Goal: Check status: Check status

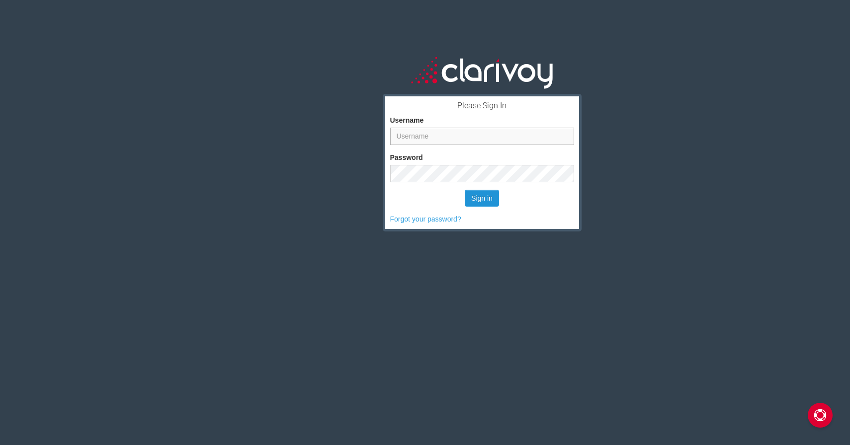
type input "mclark"
click at [488, 201] on button "Sign in" at bounding box center [482, 198] width 34 height 17
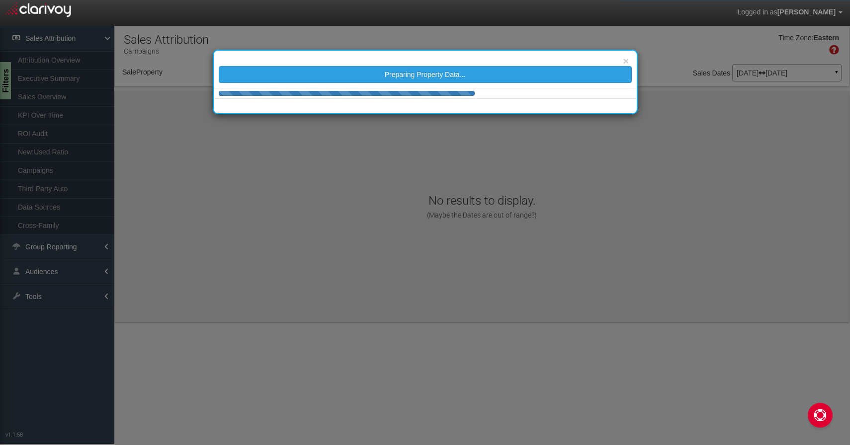
select select "object:196"
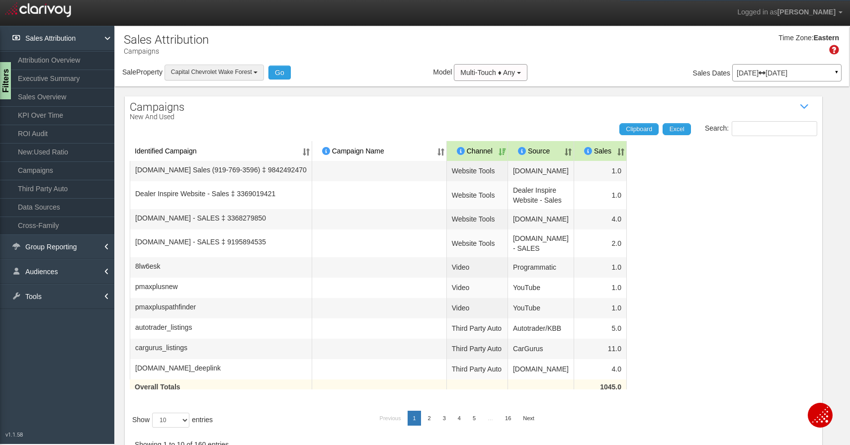
click at [190, 70] on span "Capital Chevrolet Wake Forest" at bounding box center [211, 72] width 81 height 7
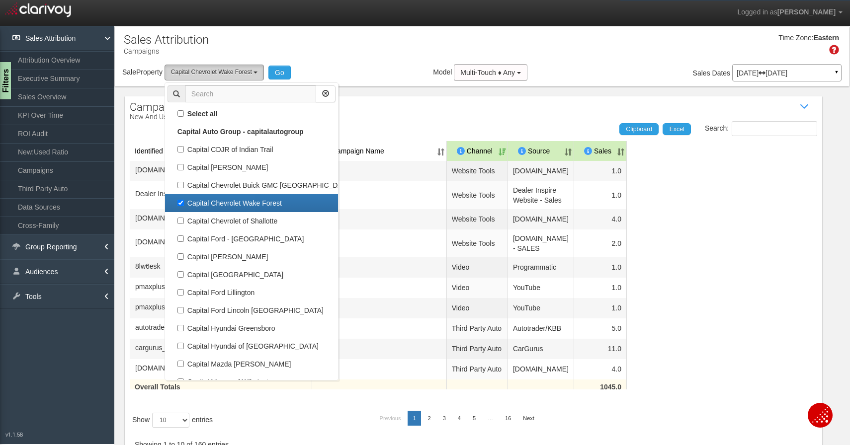
scroll to position [18, 0]
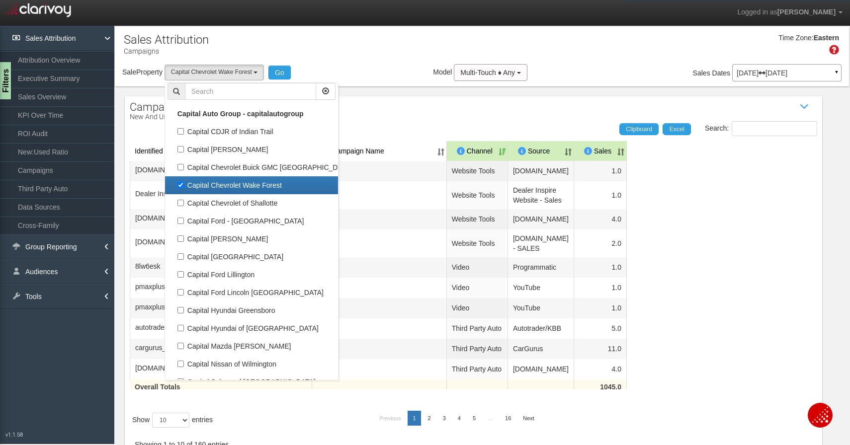
click at [182, 187] on label "Capital Chevrolet Wake Forest" at bounding box center [251, 185] width 168 height 13
click at [182, 187] on input "Capital Chevrolet Wake Forest" at bounding box center [180, 185] width 6 height 6
checkbox input "false"
select select
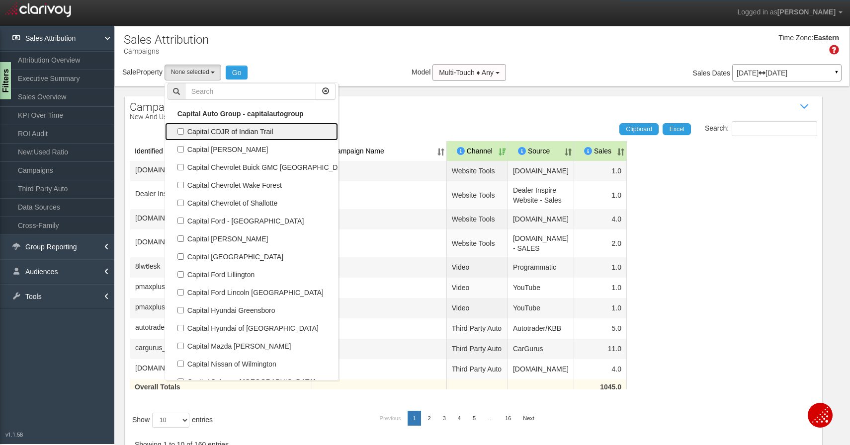
click at [181, 131] on label "Capital CDJR of Indian Trail" at bounding box center [251, 131] width 168 height 13
click at [181, 131] on input "Capital CDJR of Indian Trail" at bounding box center [180, 131] width 6 height 6
checkbox input "true"
select select "object:193"
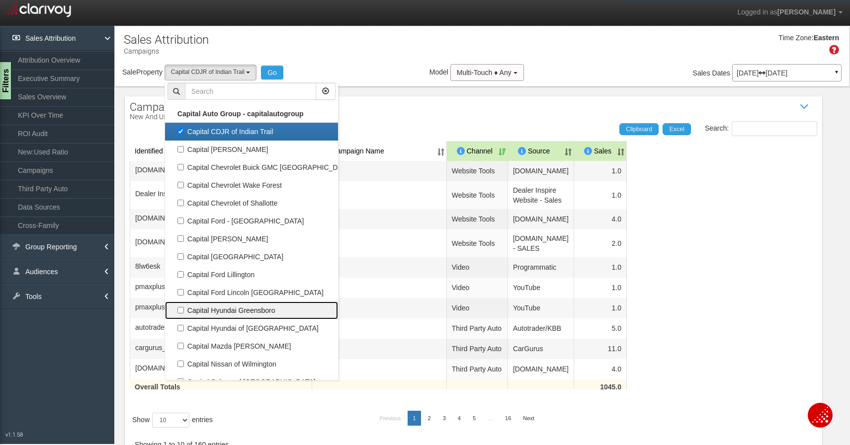
click at [183, 313] on label "Capital Hyundai Greensboro" at bounding box center [251, 310] width 168 height 13
click at [183, 313] on input "Capital Hyundai Greensboro" at bounding box center [180, 310] width 6 height 6
checkbox input "true"
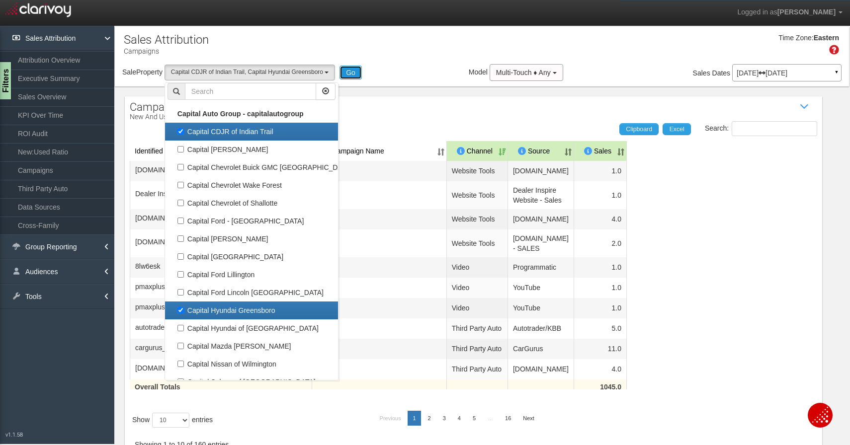
click at [356, 73] on button "Go" at bounding box center [350, 73] width 22 height 14
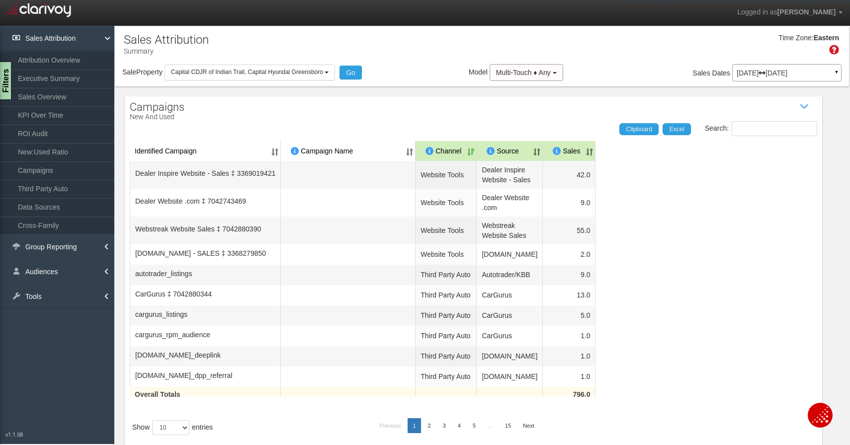
click at [779, 75] on p "[DATE] [DATE]" at bounding box center [786, 73] width 100 height 7
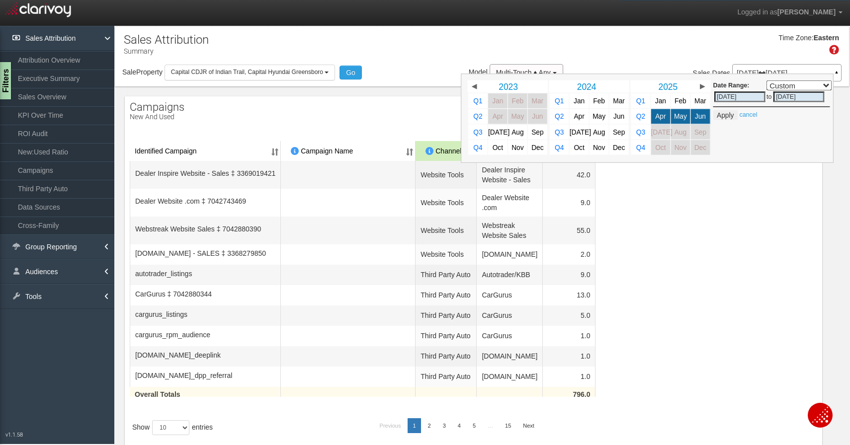
click at [779, 75] on div "Date Range: Custom [DATE] This Week Last Week This Month Last Month This Quarte…" at bounding box center [647, 118] width 373 height 89
click at [759, 52] on div "Time Zone: Eastern" at bounding box center [482, 48] width 734 height 32
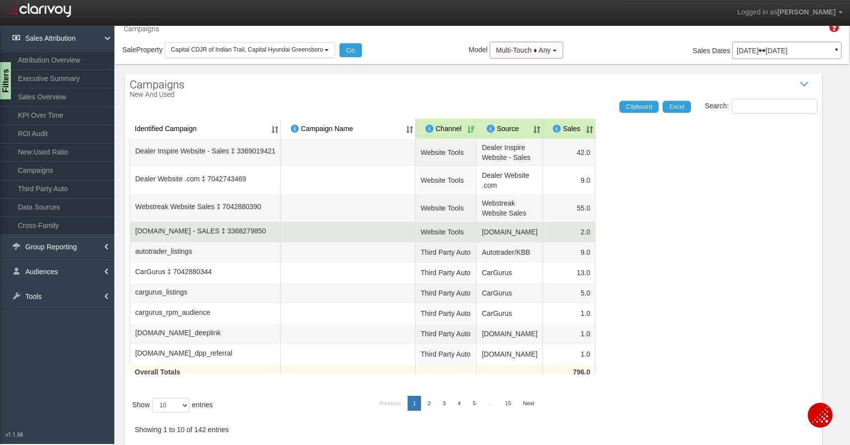
scroll to position [43, 0]
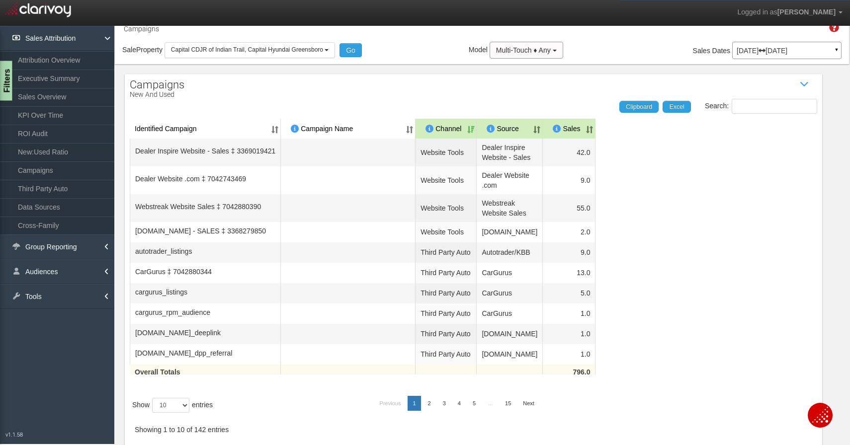
click at [2, 72] on div "Filters" at bounding box center [6, 81] width 12 height 40
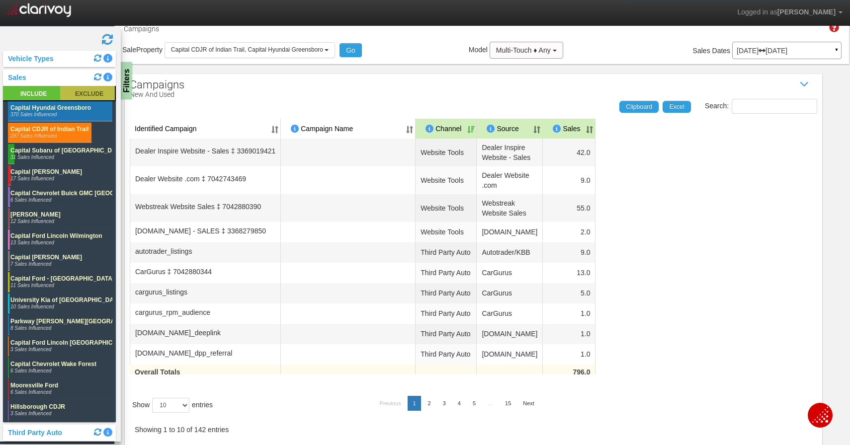
click at [67, 93] on rect at bounding box center [87, 93] width 55 height 14
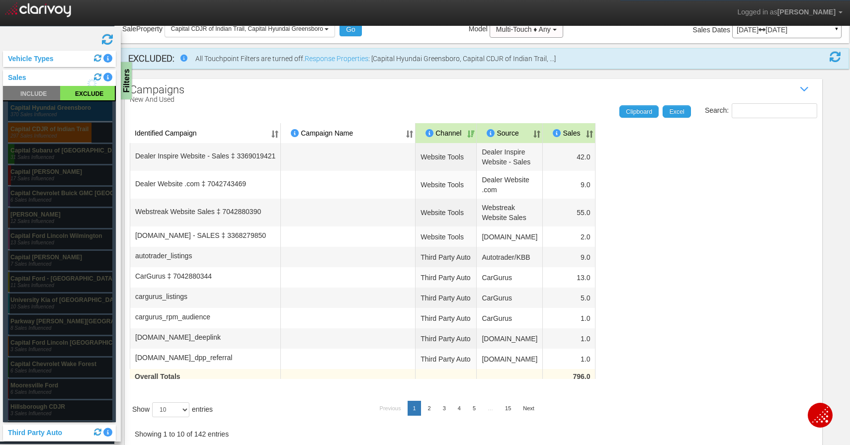
click at [64, 108] on rect at bounding box center [60, 111] width 104 height 20
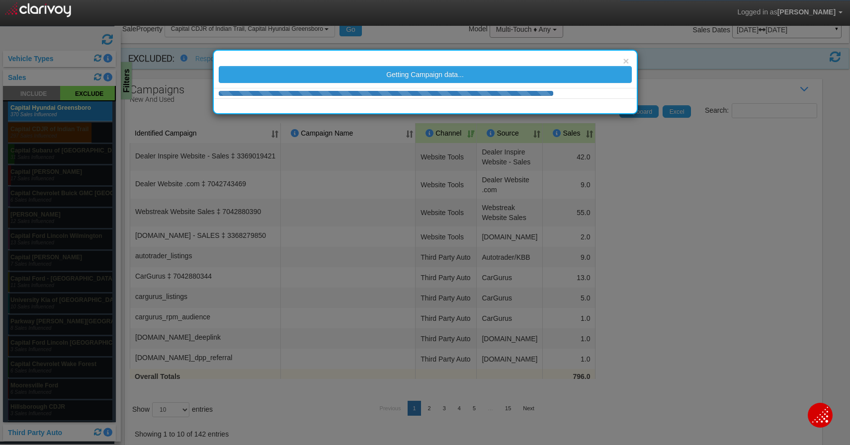
scroll to position [23, 0]
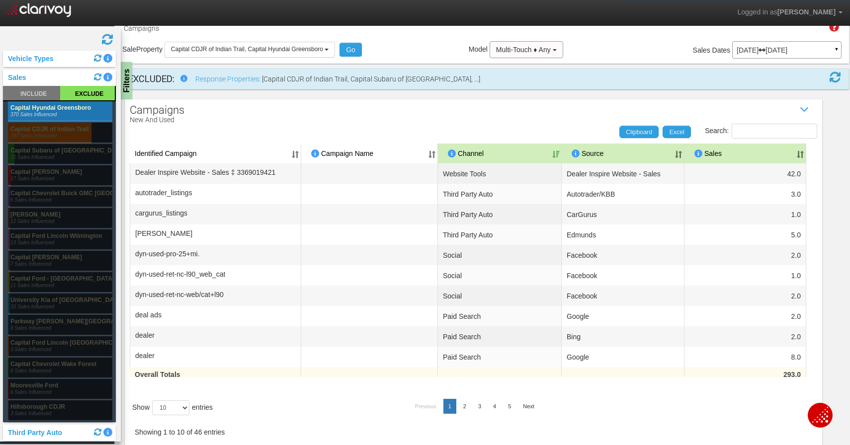
click at [127, 81] on div "Filters" at bounding box center [125, 80] width 12 height 37
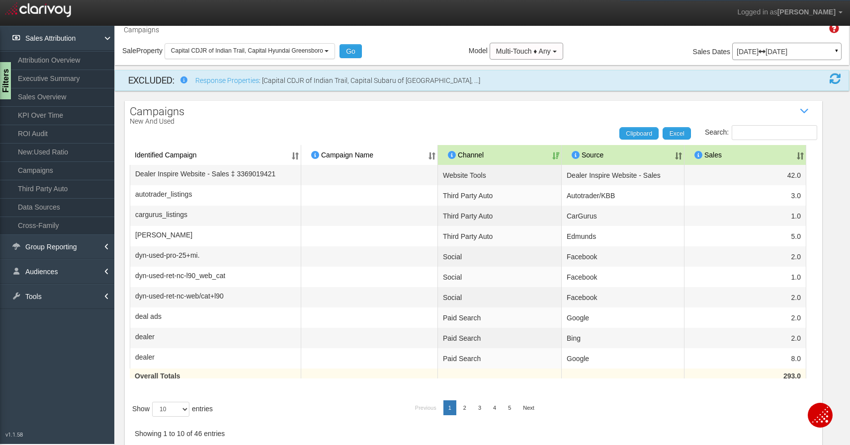
scroll to position [21, 0]
click at [185, 406] on select "10 25 50 100" at bounding box center [170, 409] width 37 height 15
select select "50"
click at [154, 417] on select "10 25 50 100" at bounding box center [170, 409] width 37 height 15
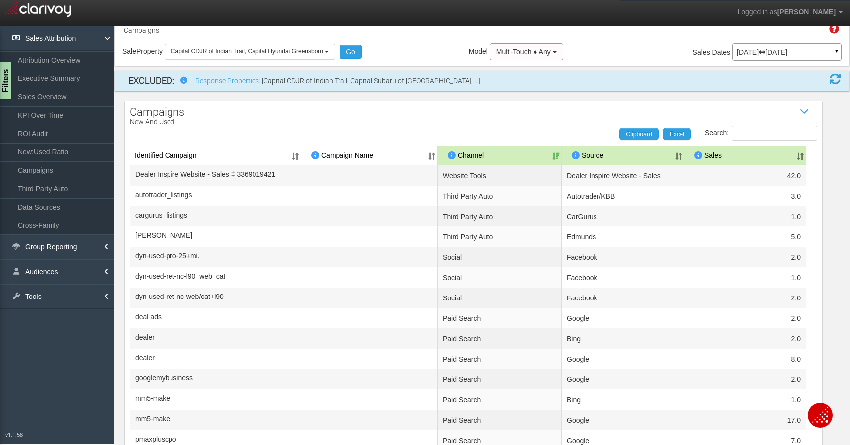
click at [706, 153] on th "Sales" at bounding box center [745, 156] width 122 height 20
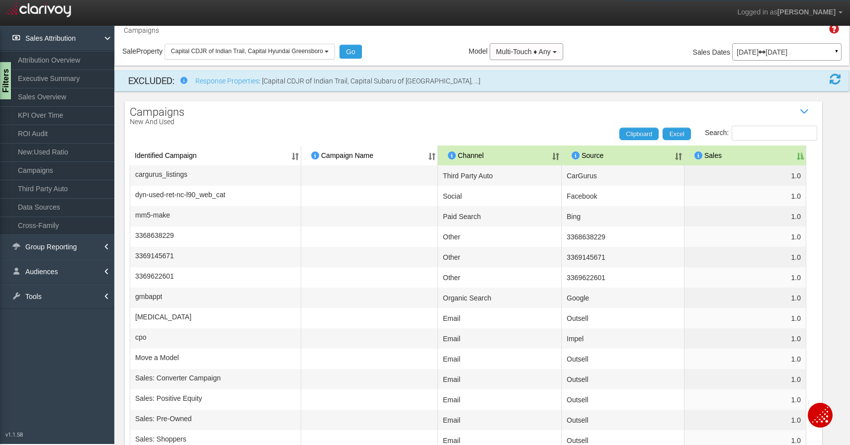
click at [706, 153] on th "Sales" at bounding box center [745, 156] width 122 height 20
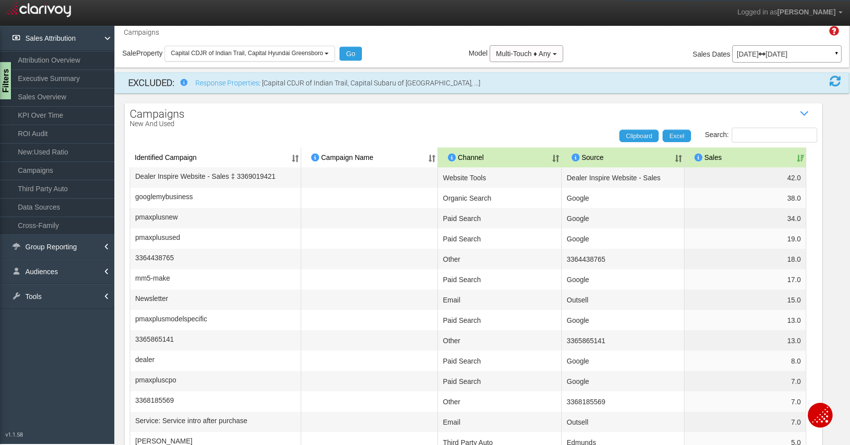
scroll to position [0, 0]
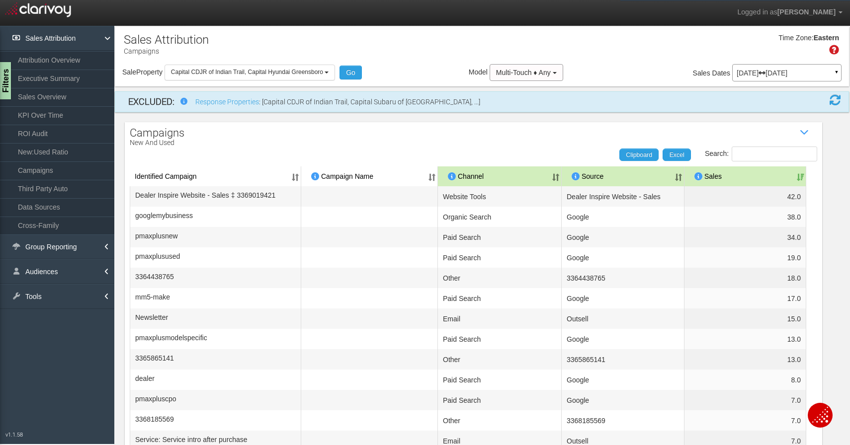
click at [739, 77] on div "[DATE] [DATE] ▼" at bounding box center [786, 72] width 109 height 17
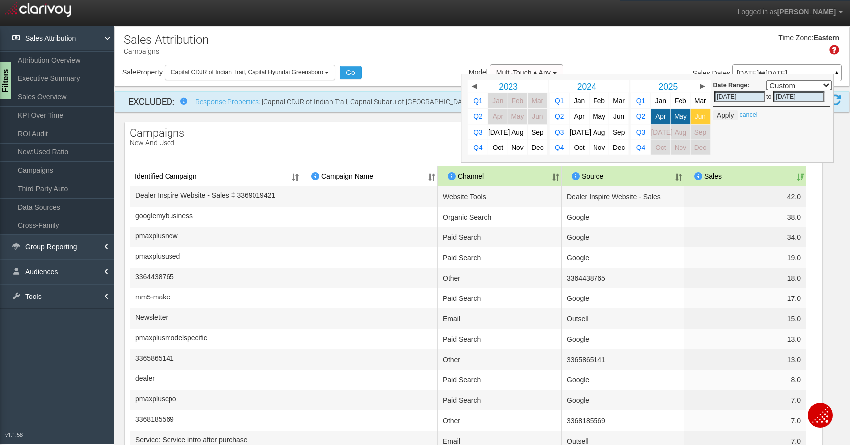
click at [695, 117] on span "Jun" at bounding box center [700, 116] width 11 height 7
select select ","
type input "[DATE]"
click at [713, 115] on button "Apply" at bounding box center [725, 115] width 24 height 10
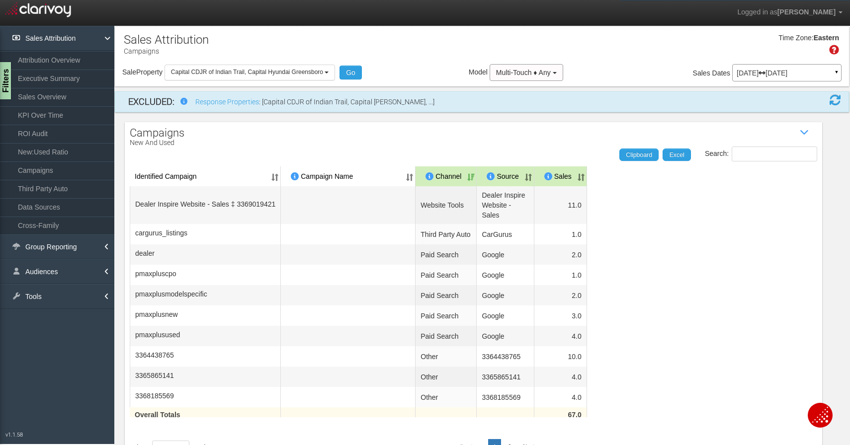
click at [580, 173] on th "Sales" at bounding box center [560, 176] width 53 height 20
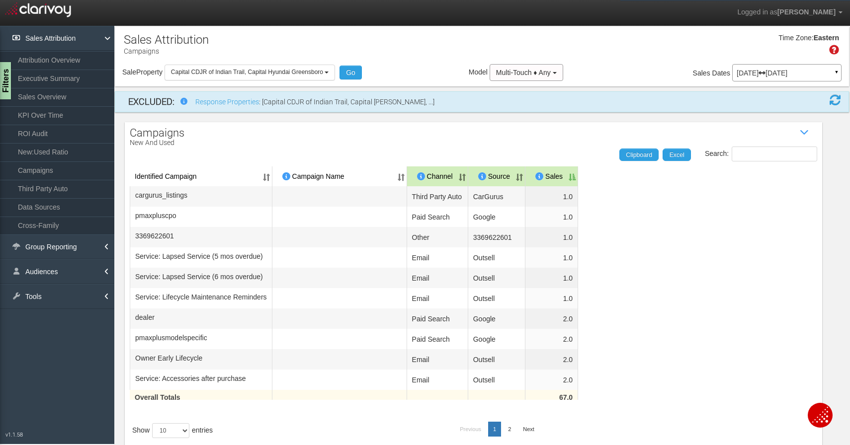
click at [578, 173] on th "Sales" at bounding box center [551, 176] width 53 height 20
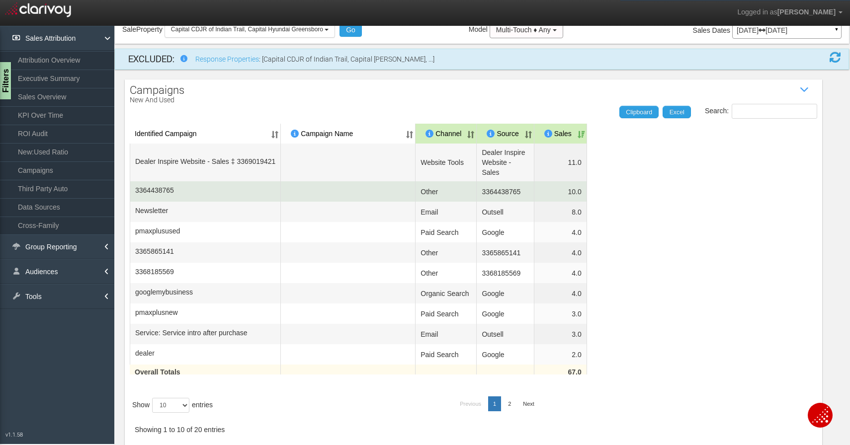
scroll to position [58, 0]
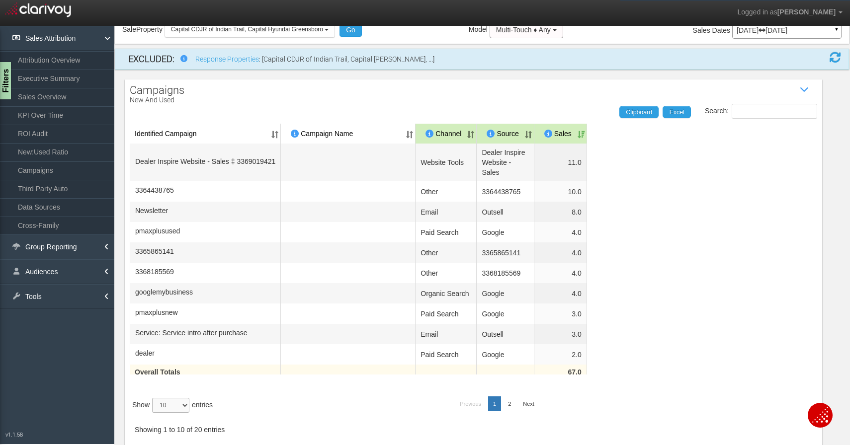
click at [186, 407] on select "10 25 50 100" at bounding box center [170, 405] width 37 height 15
select select "25"
click at [154, 413] on select "10 25 50 100" at bounding box center [170, 405] width 37 height 15
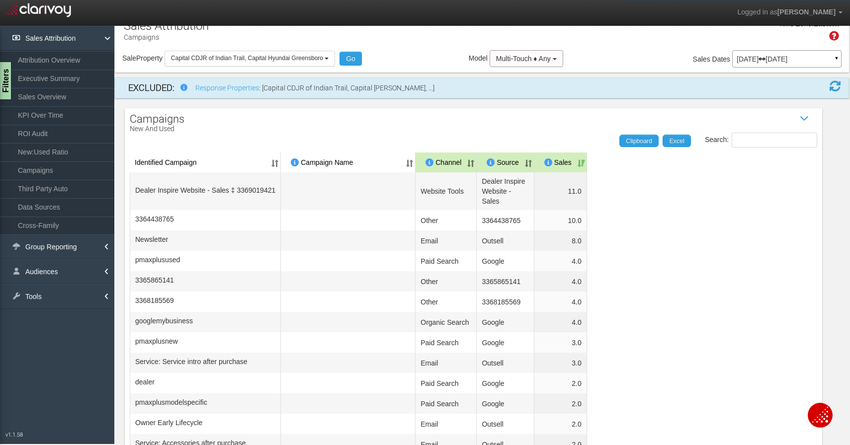
scroll to position [0, 0]
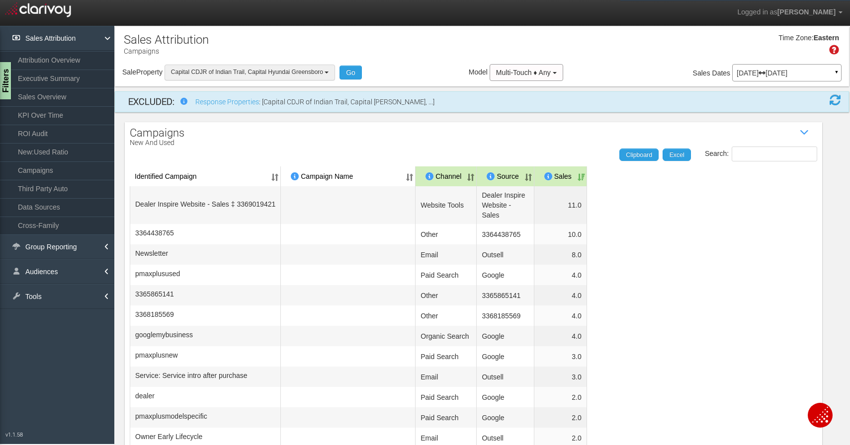
click at [314, 76] on span "Capital CDJR of Indian Trail, Capital Hyundai Greensboro" at bounding box center [247, 72] width 152 height 7
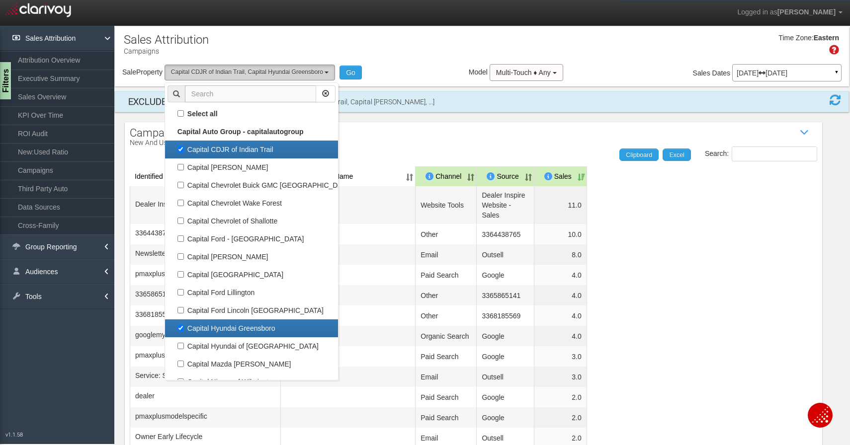
scroll to position [18, 0]
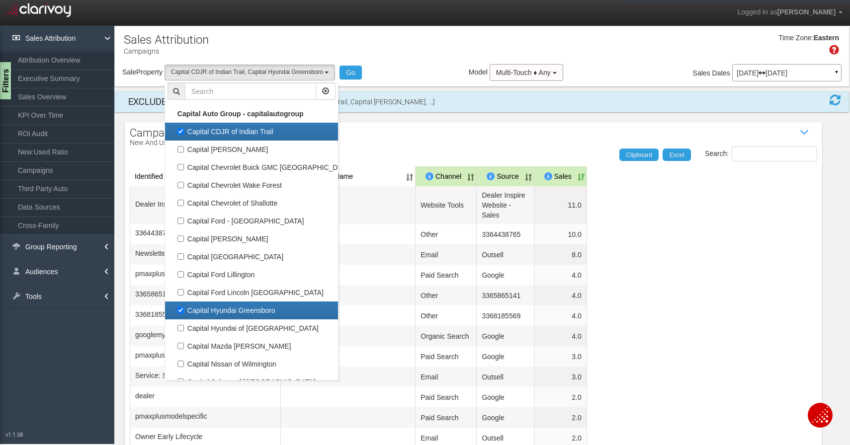
click at [183, 129] on label "Capital CDJR of Indian Trail" at bounding box center [251, 131] width 168 height 13
click at [183, 129] on input "Capital CDJR of Indian Trail" at bounding box center [180, 131] width 6 height 6
checkbox input "false"
select select "object:359"
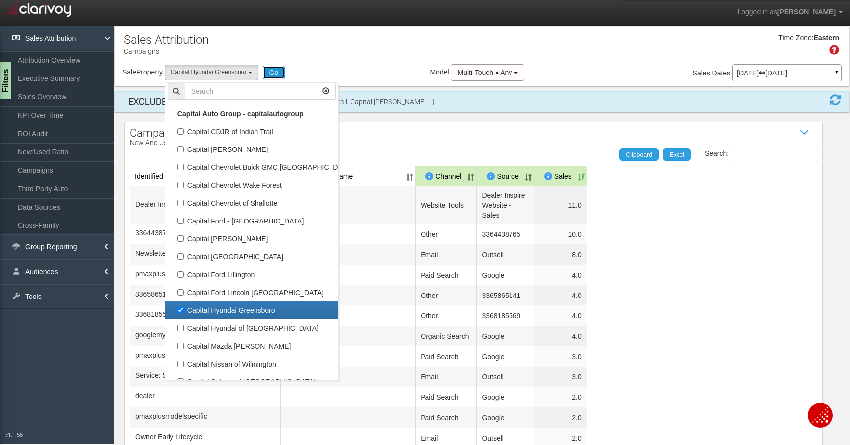
click at [284, 76] on button "Go" at bounding box center [274, 73] width 22 height 14
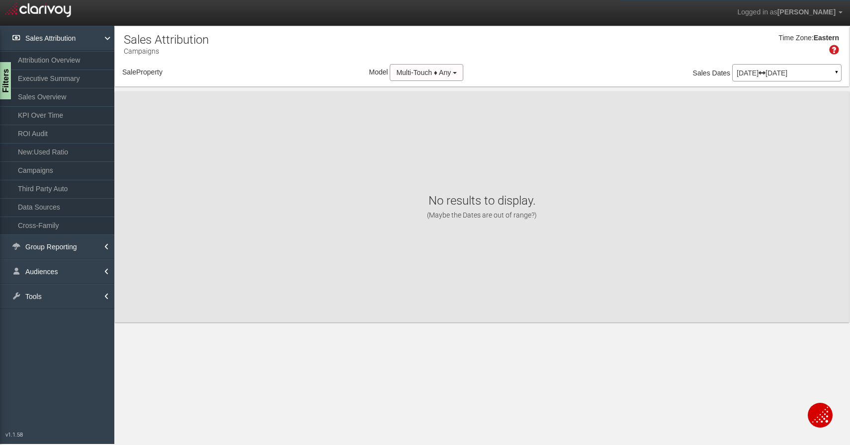
select select "object:432"
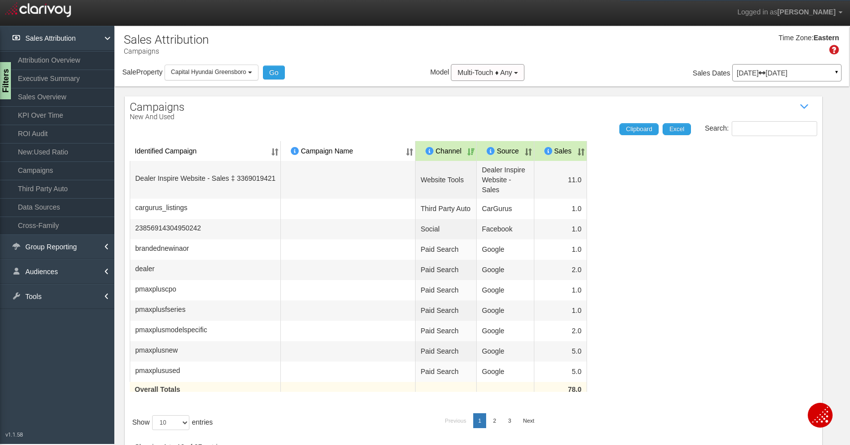
click at [769, 78] on div "[DATE] [DATE] ▼" at bounding box center [786, 72] width 109 height 17
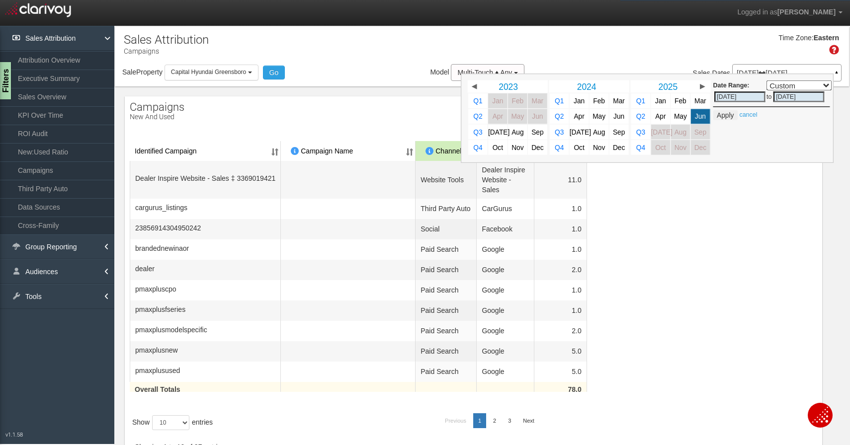
click at [769, 78] on div "Date Range: Custom [DATE] This Week Last Week This Month Last Month This Quarte…" at bounding box center [647, 118] width 373 height 89
click at [637, 236] on table "Identified Campaign Campaign Name Dealer/Vendor Channel Source Sales Dealer Ins…" at bounding box center [473, 273] width 687 height 264
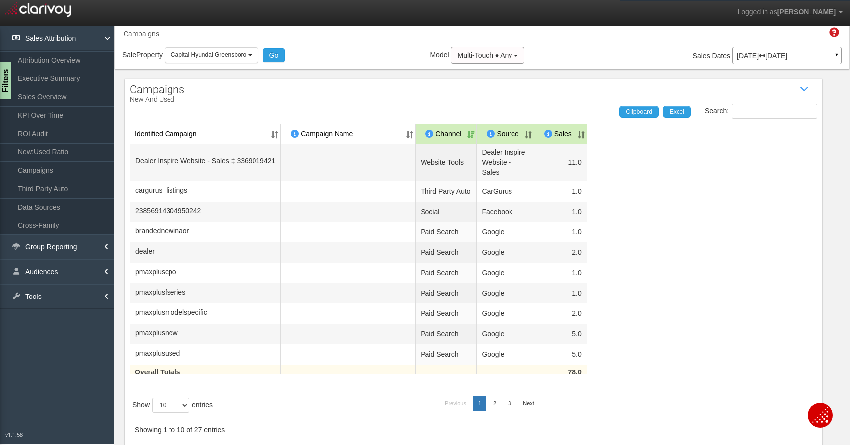
scroll to position [32, 0]
click at [170, 407] on select "10 25 50 100" at bounding box center [170, 405] width 37 height 15
select select "50"
click at [154, 413] on select "10 25 50 100" at bounding box center [170, 405] width 37 height 15
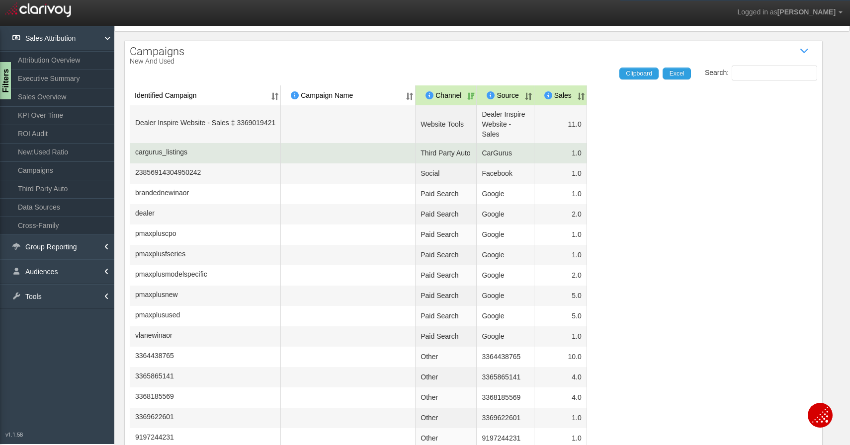
scroll to position [53, 0]
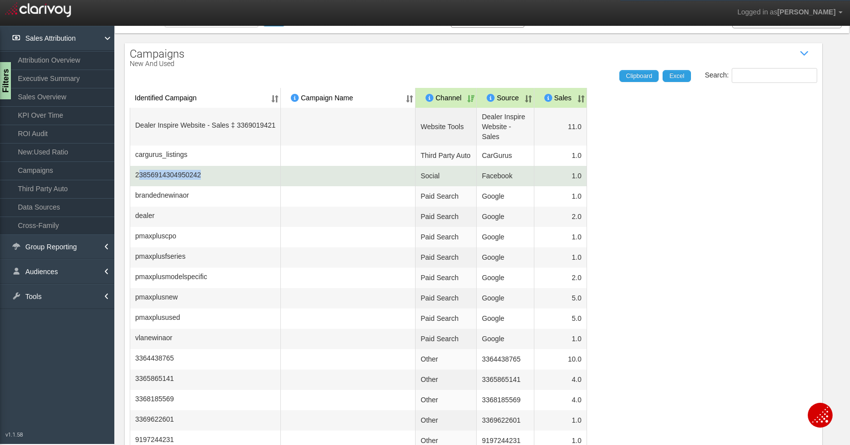
drag, startPoint x: 244, startPoint y: 190, endPoint x: 138, endPoint y: 195, distance: 106.5
click at [138, 186] on td "23856914304950242" at bounding box center [205, 176] width 151 height 20
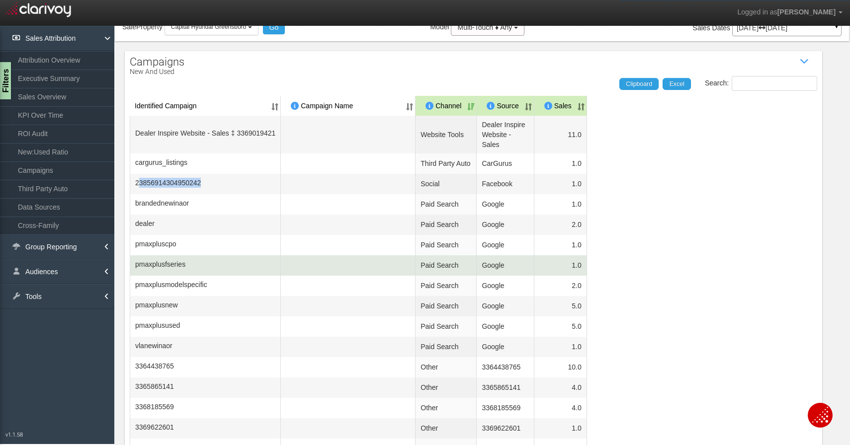
scroll to position [0, 0]
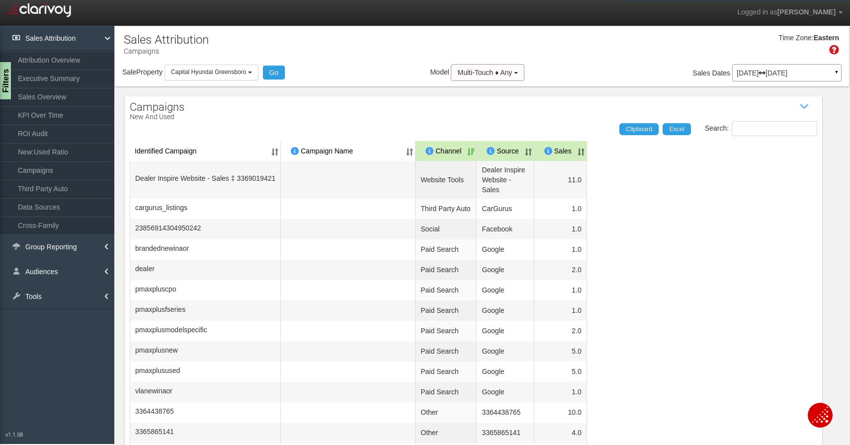
click at [685, 231] on table "Identified Campaign Campaign Name Dealer/Vendor Channel Source Sales Dealer Ins…" at bounding box center [473, 450] width 687 height 618
